Goal: Navigation & Orientation: Find specific page/section

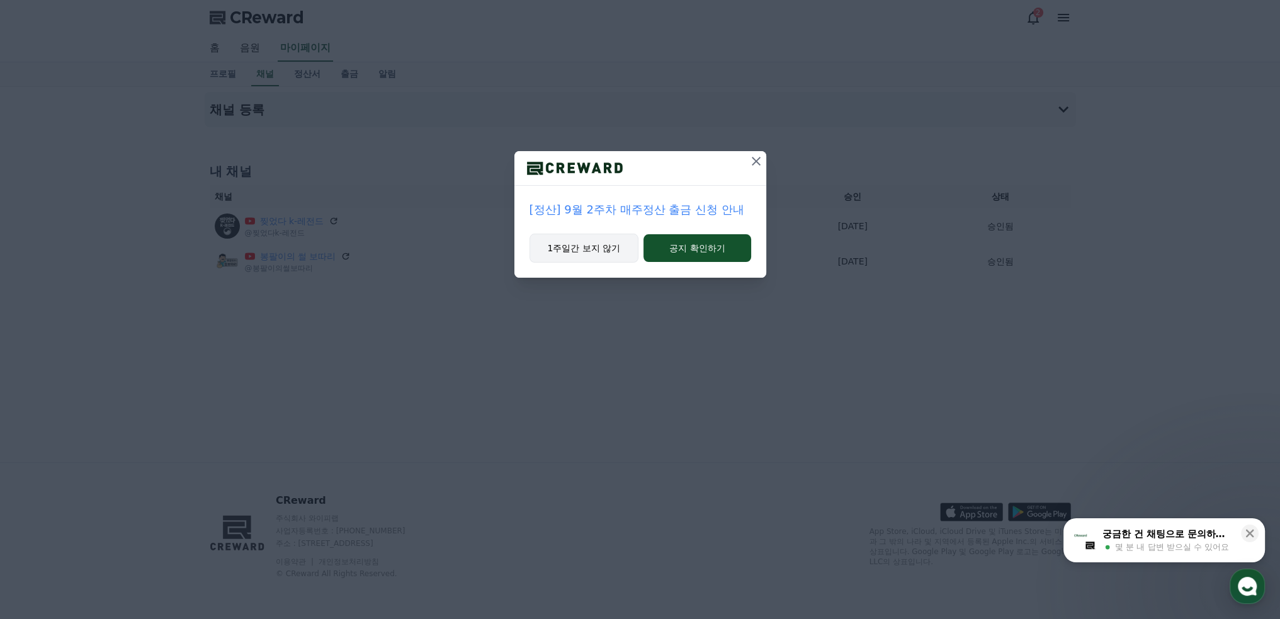
drag, startPoint x: 599, startPoint y: 250, endPoint x: 576, endPoint y: 241, distance: 25.5
click at [599, 249] on button "1주일간 보지 않기" at bounding box center [585, 248] width 110 height 29
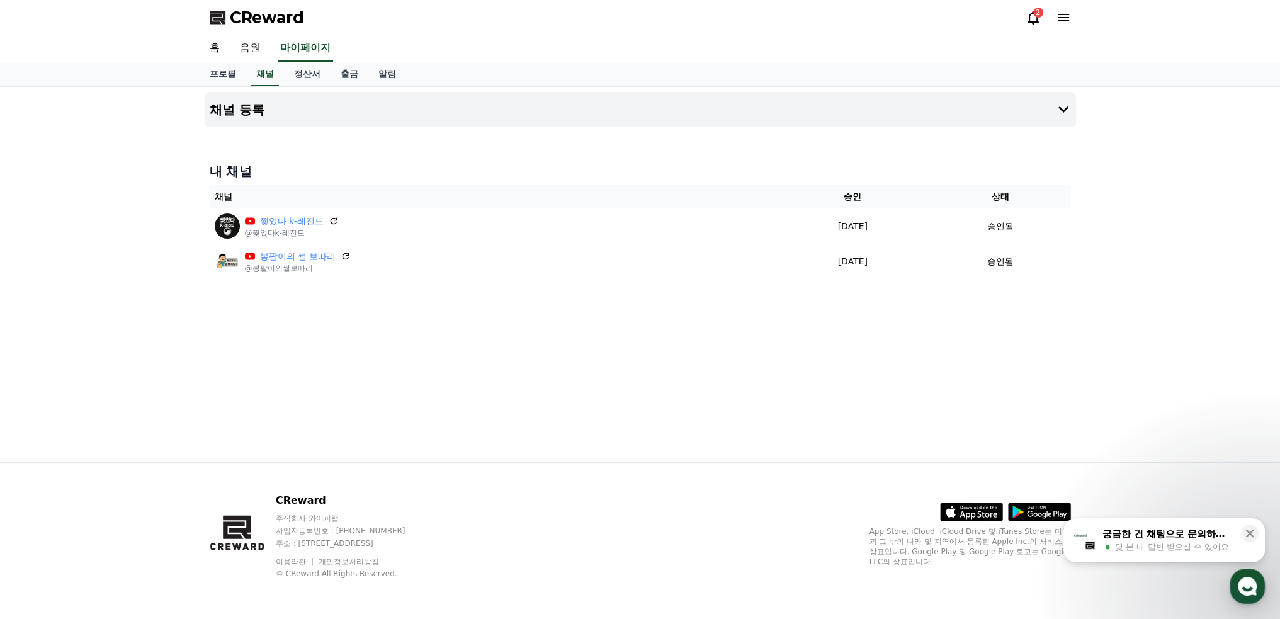
click at [259, 20] on span "CReward" at bounding box center [267, 18] width 74 height 20
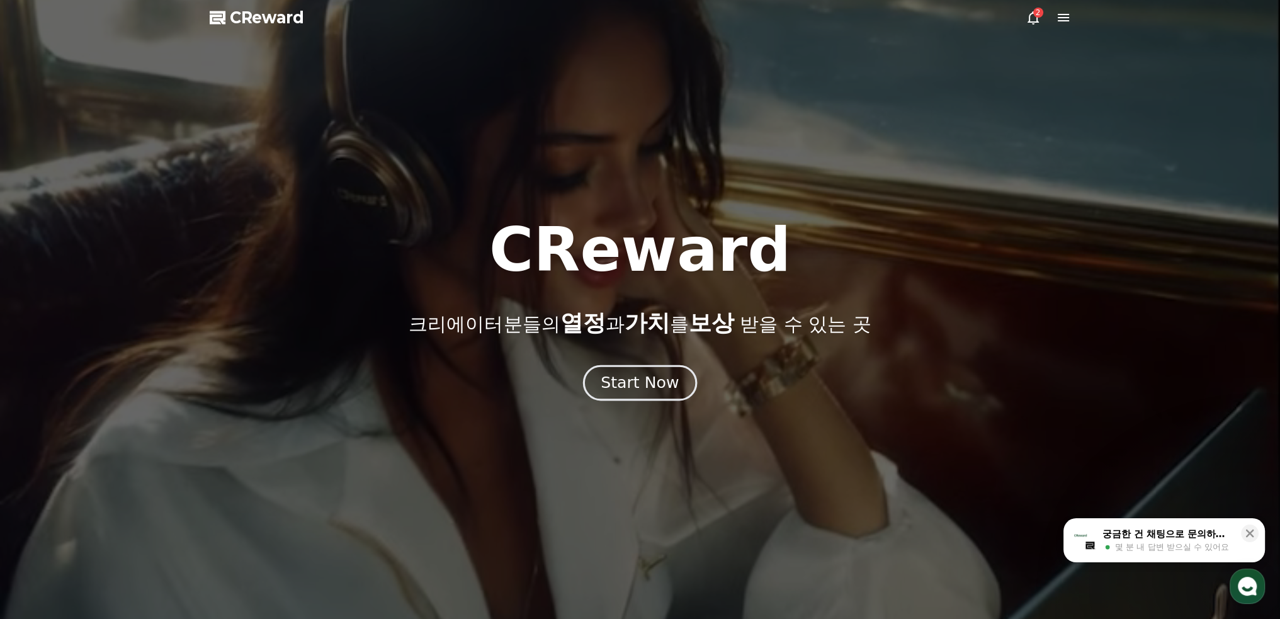
click at [647, 388] on div "Start Now" at bounding box center [640, 382] width 78 height 21
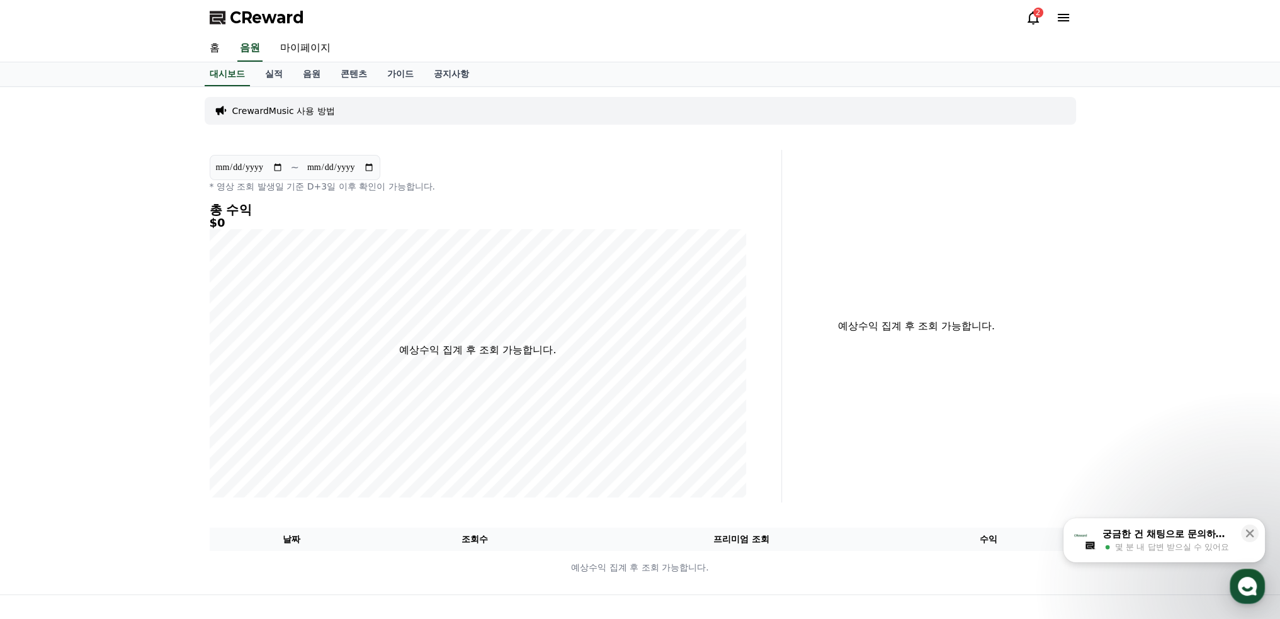
click at [1028, 16] on icon at bounding box center [1033, 17] width 15 height 15
